Goal: Transaction & Acquisition: Obtain resource

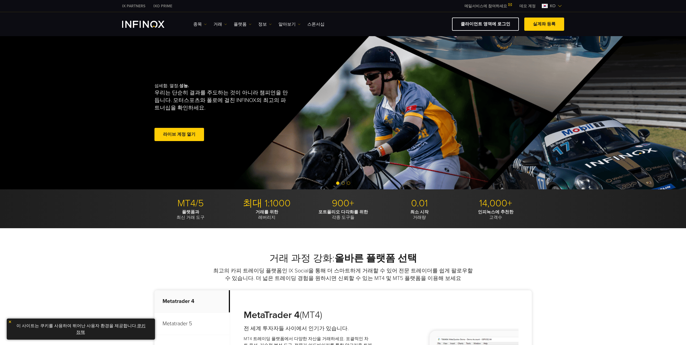
click at [528, 5] on link "데모 계정" at bounding box center [527, 6] width 24 height 6
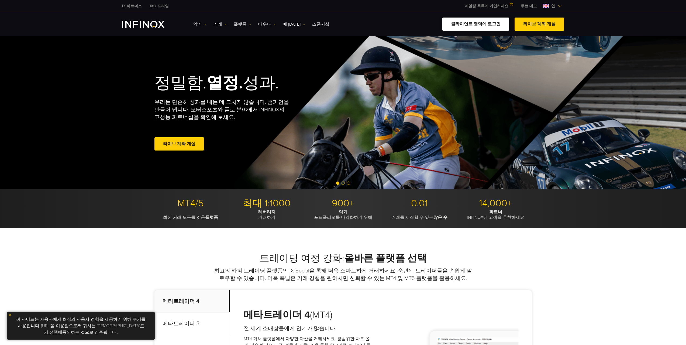
click at [457, 25] on font "클라이언트 영역에 로그인" at bounding box center [476, 23] width 50 height 5
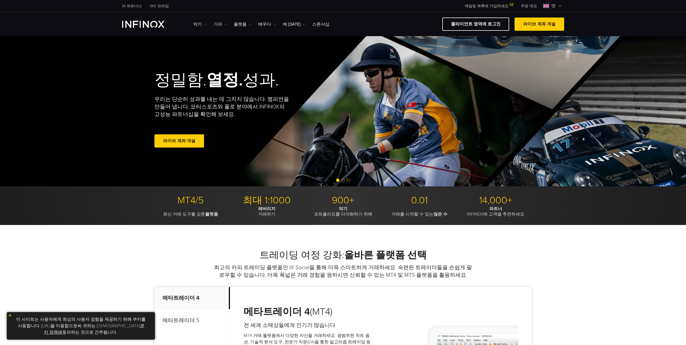
click at [219, 22] on font "거래" at bounding box center [217, 24] width 9 height 5
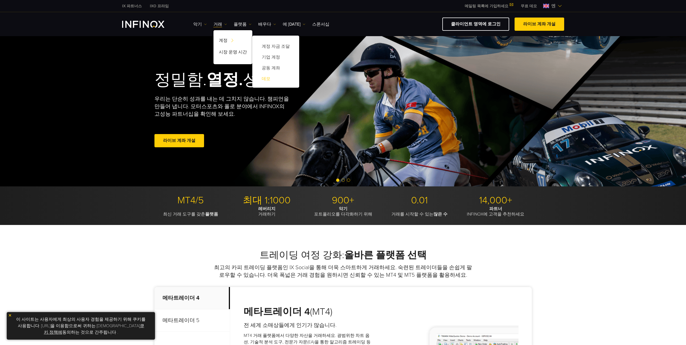
click at [269, 77] on font "데모" at bounding box center [266, 78] width 9 height 5
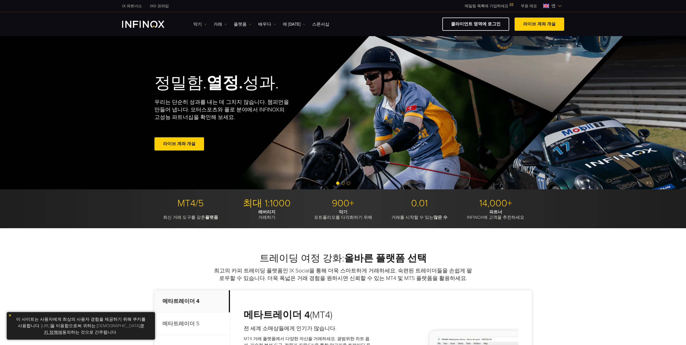
click at [218, 24] on font "거래" at bounding box center [217, 24] width 9 height 5
click at [179, 144] on span at bounding box center [179, 144] width 0 height 0
